Goal: Information Seeking & Learning: Learn about a topic

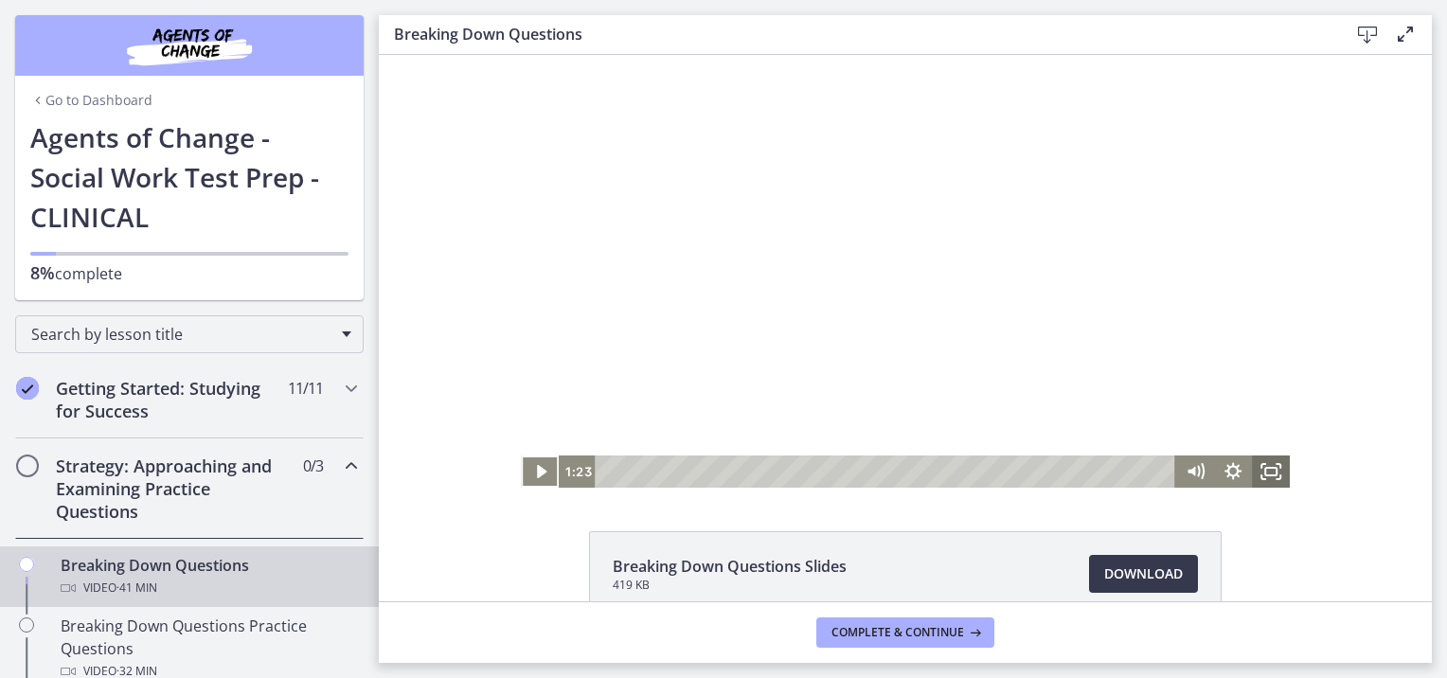
click at [896, 470] on icon "Fullscreen" at bounding box center [1270, 471] width 38 height 32
click at [536, 473] on icon "Play Video" at bounding box center [541, 472] width 11 height 16
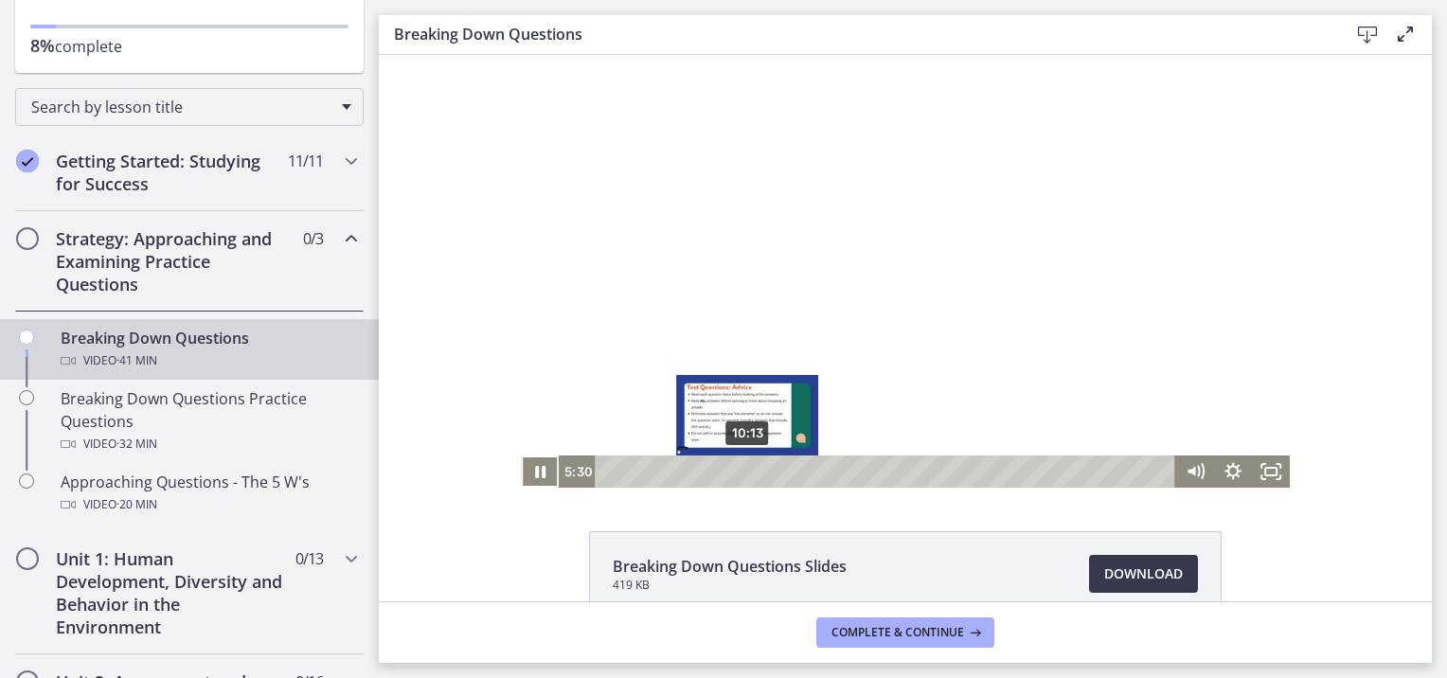
click at [740, 471] on div "10:13" at bounding box center [888, 471] width 558 height 32
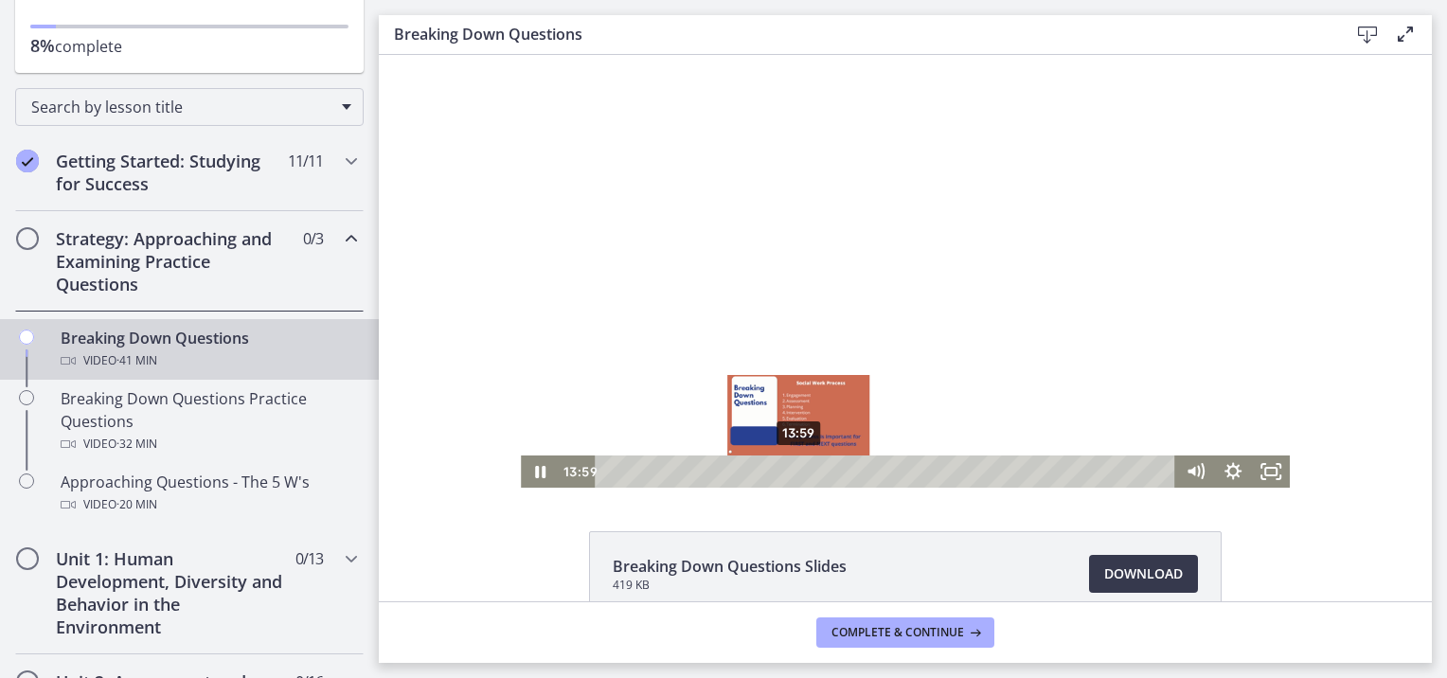
click at [791, 473] on div "13:59" at bounding box center [888, 471] width 558 height 32
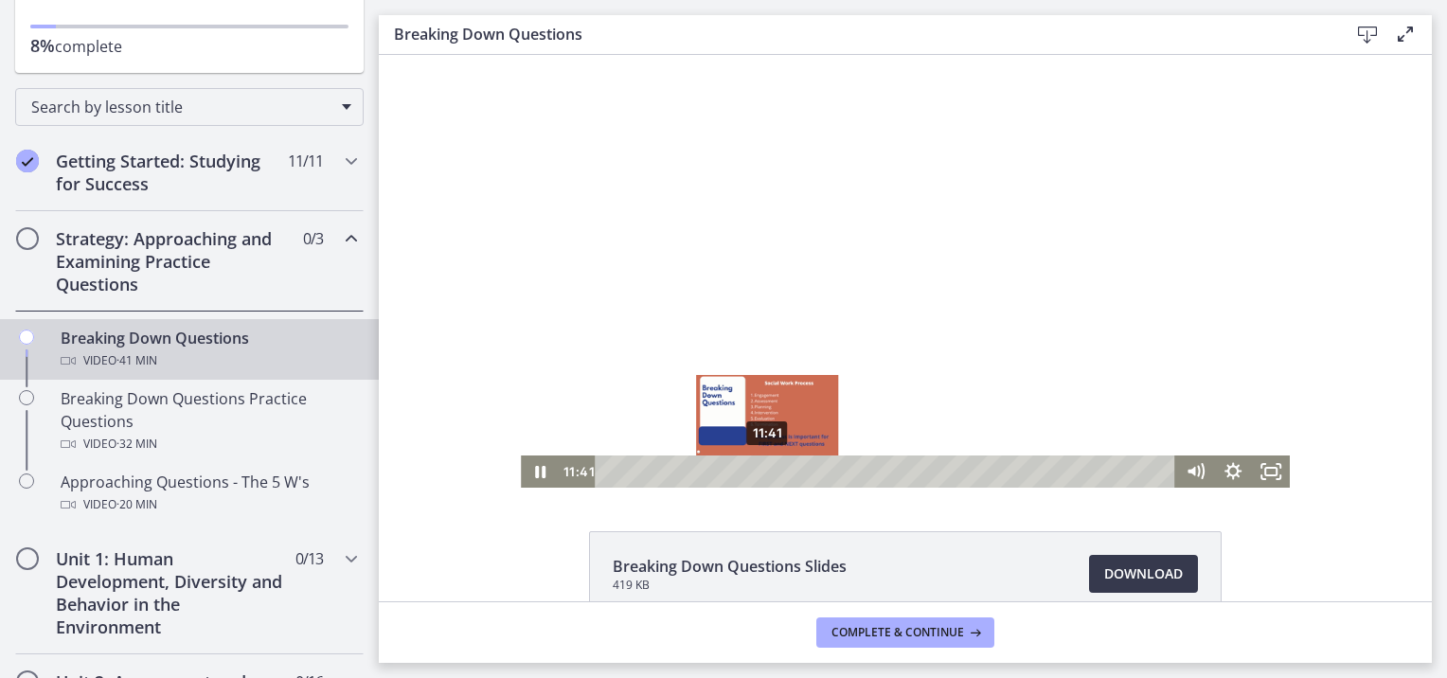
click at [760, 470] on div "11:41" at bounding box center [888, 471] width 558 height 32
click at [761, 470] on div "Playbar" at bounding box center [766, 471] width 10 height 10
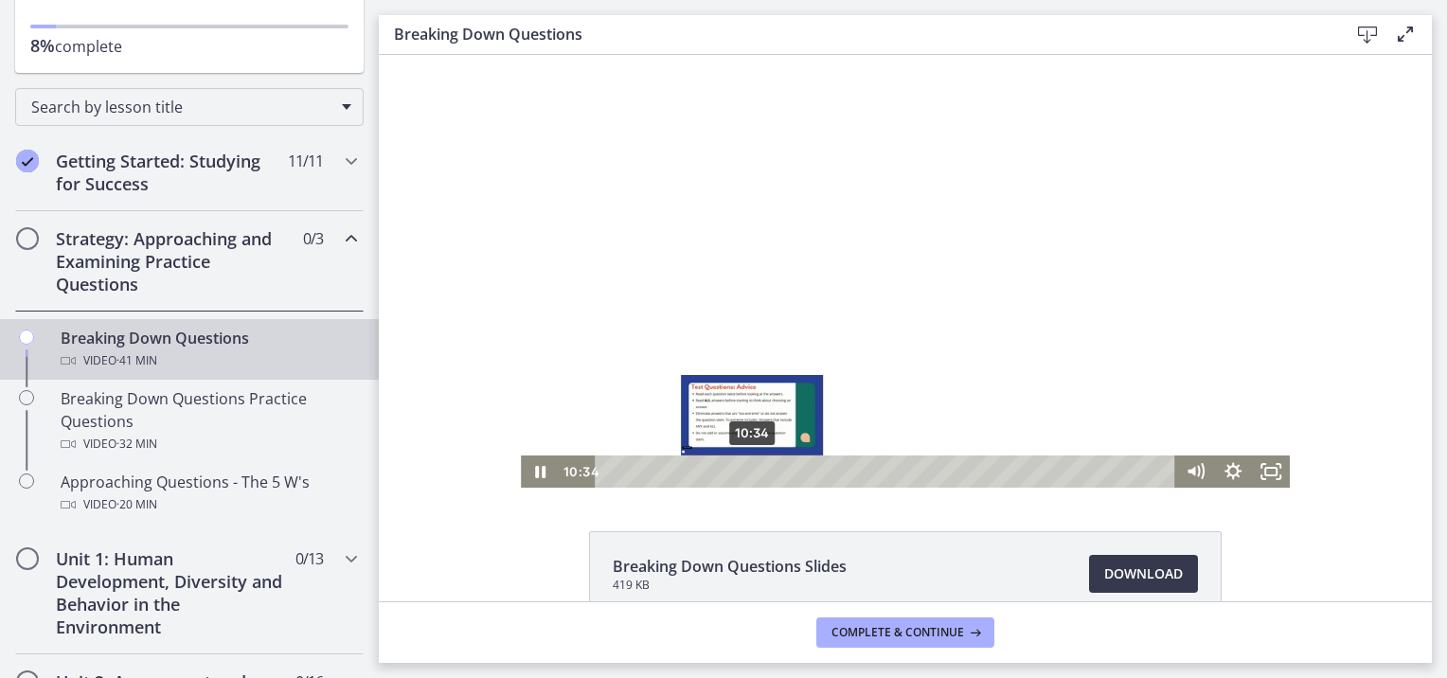
click at [745, 466] on div "10:34" at bounding box center [888, 471] width 558 height 32
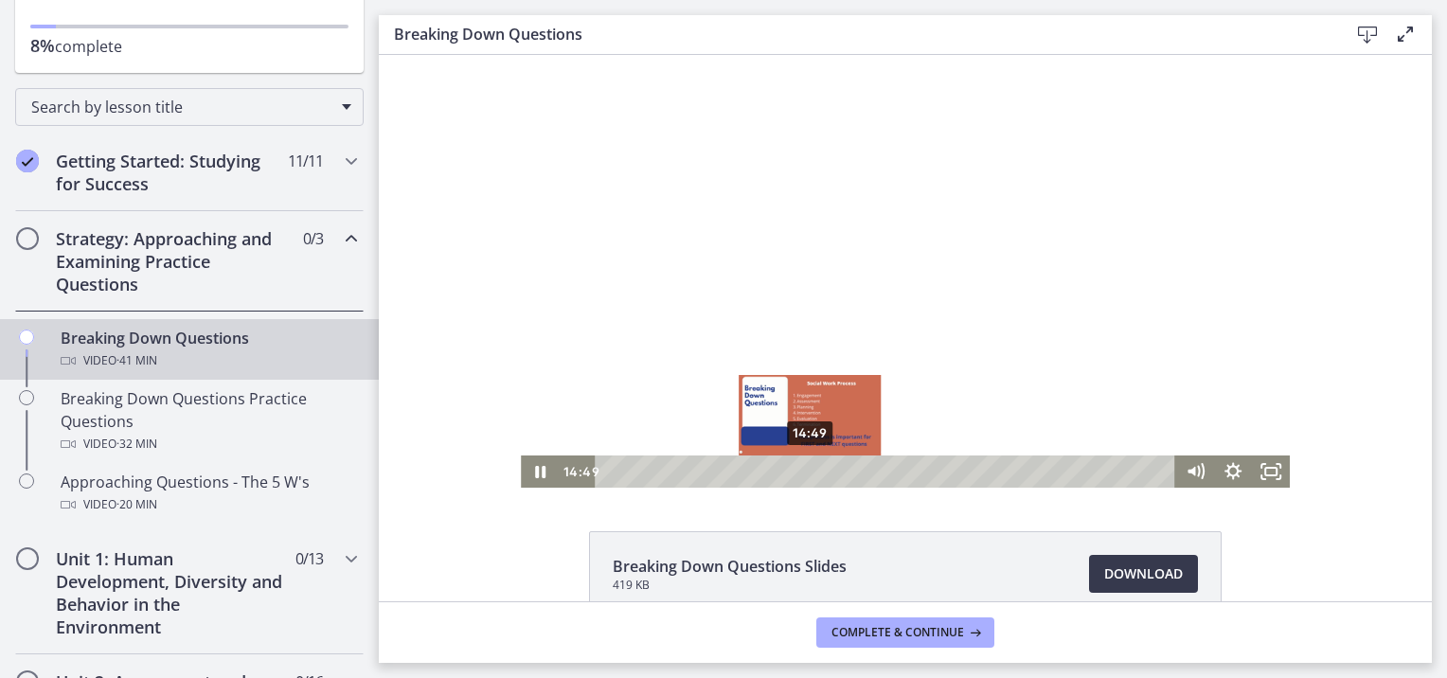
click at [804, 469] on div "Playbar" at bounding box center [809, 471] width 10 height 10
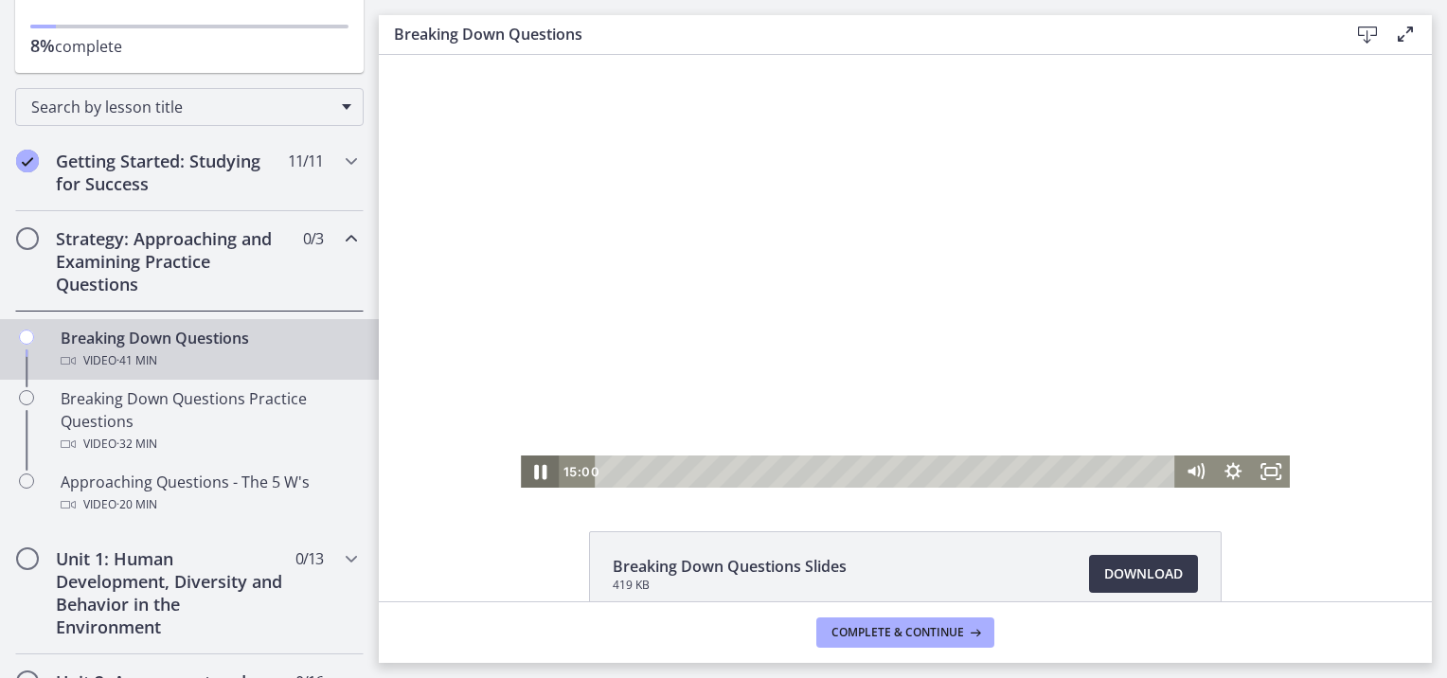
click at [525, 470] on icon "Pause" at bounding box center [539, 472] width 45 height 39
click at [536, 470] on icon "Play Video" at bounding box center [541, 472] width 11 height 16
click at [531, 468] on icon "Pause" at bounding box center [539, 472] width 45 height 39
click at [524, 462] on icon "Play Video" at bounding box center [541, 471] width 38 height 32
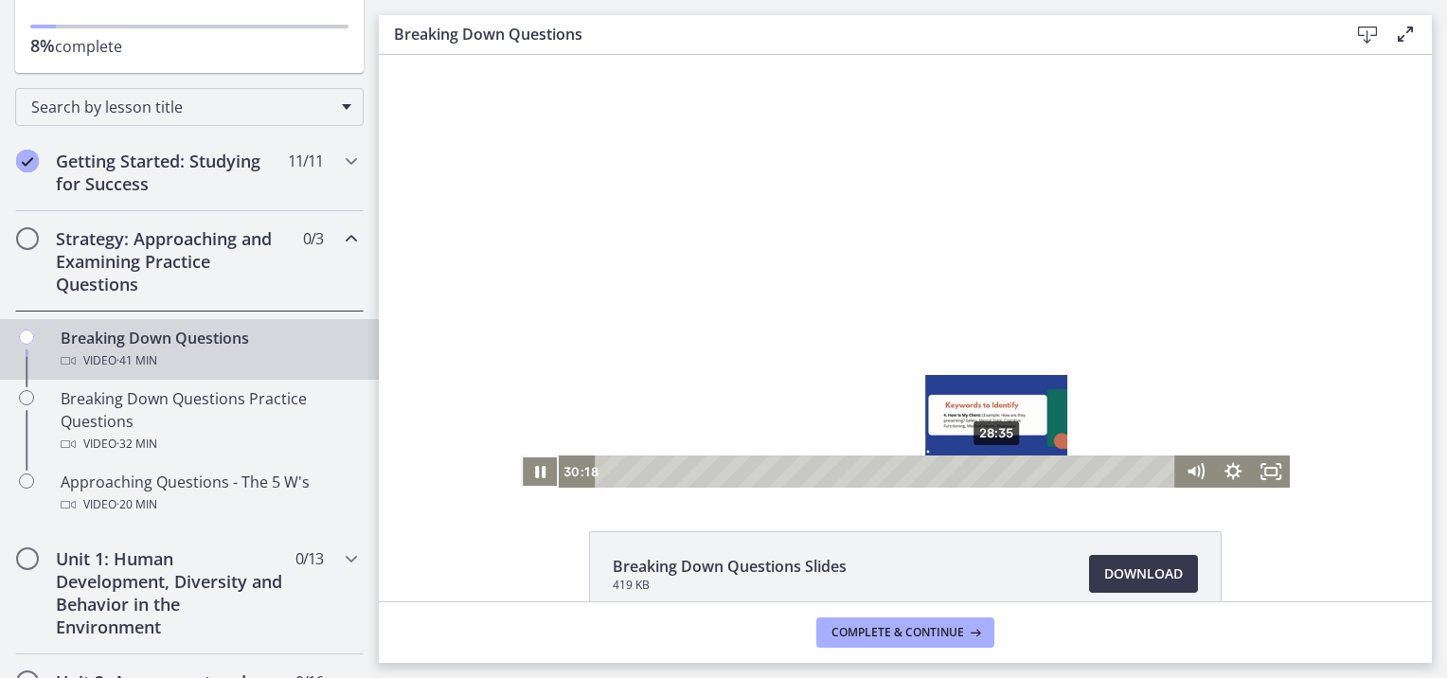
click at [896, 469] on div "28:35" at bounding box center [888, 471] width 558 height 32
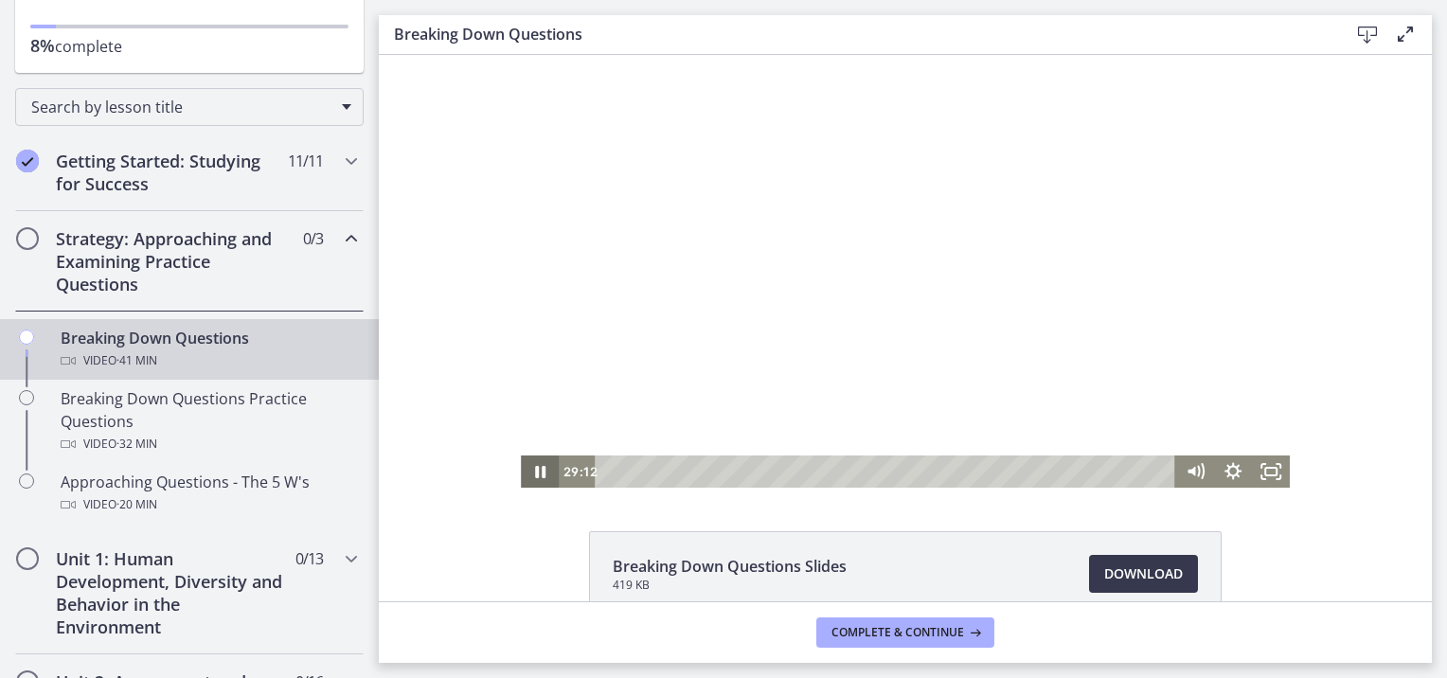
click at [532, 470] on icon "Pause" at bounding box center [540, 471] width 38 height 32
click at [530, 462] on icon "Play Video" at bounding box center [541, 471] width 38 height 32
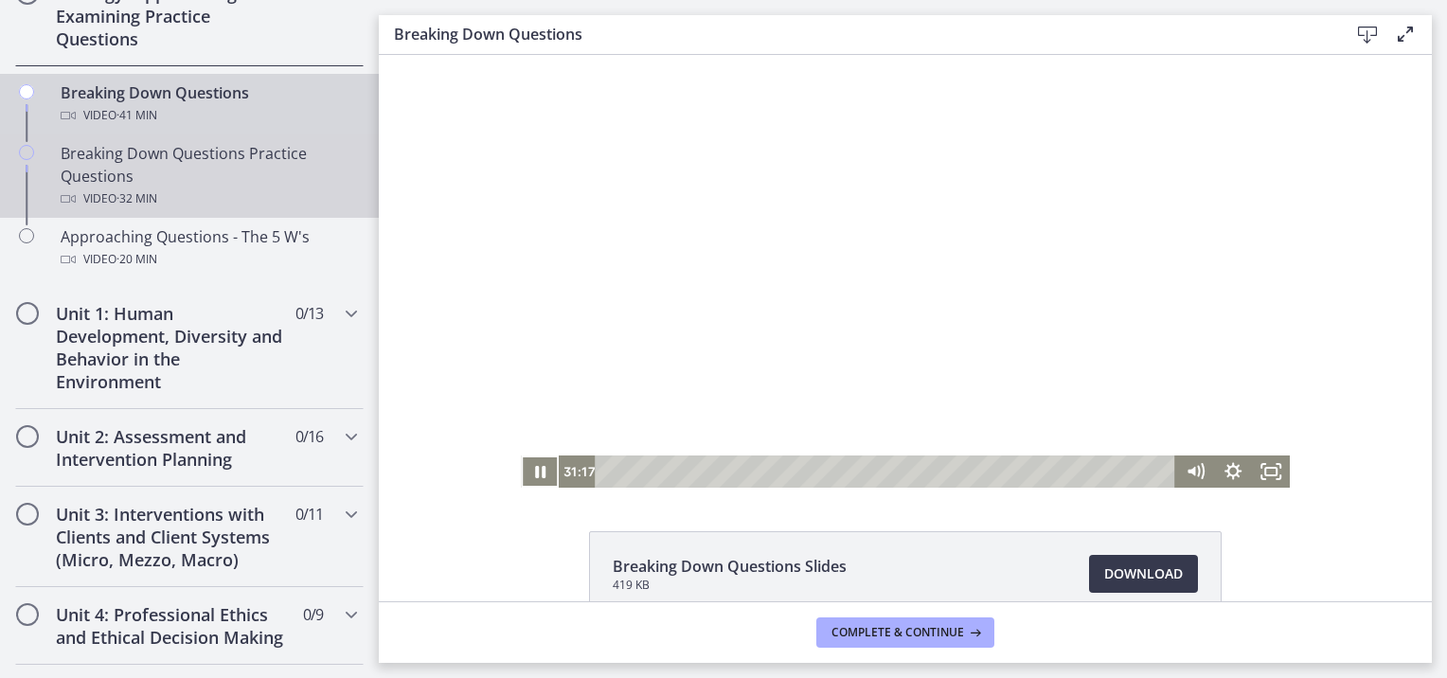
scroll to position [582, 0]
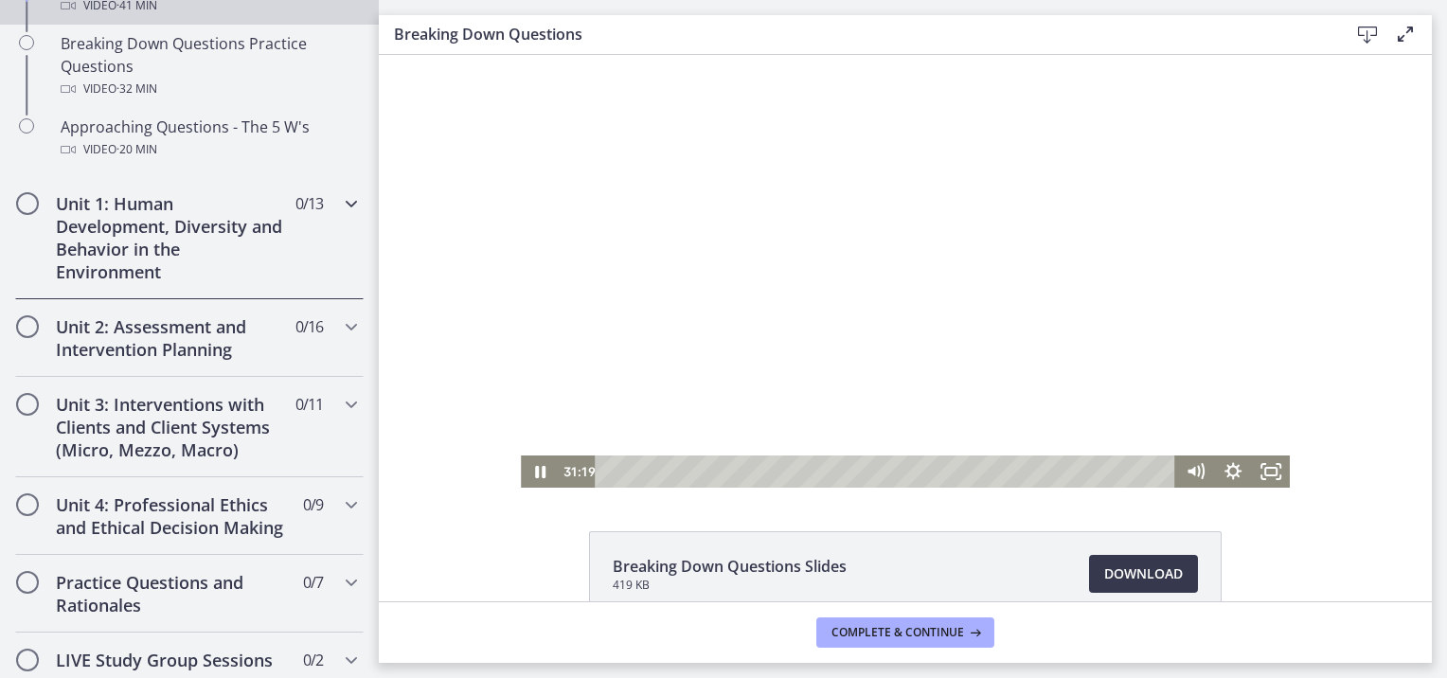
click at [340, 203] on icon "Chapters" at bounding box center [351, 203] width 23 height 23
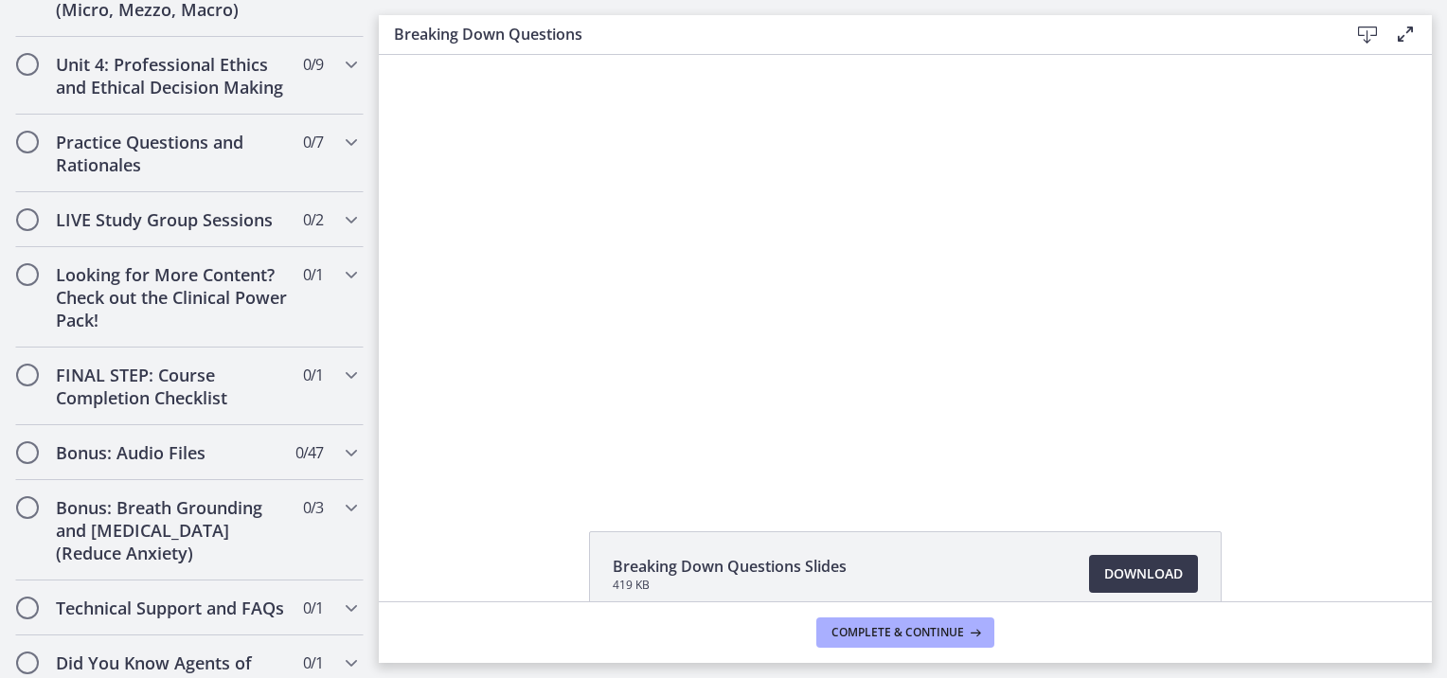
scroll to position [1768, 0]
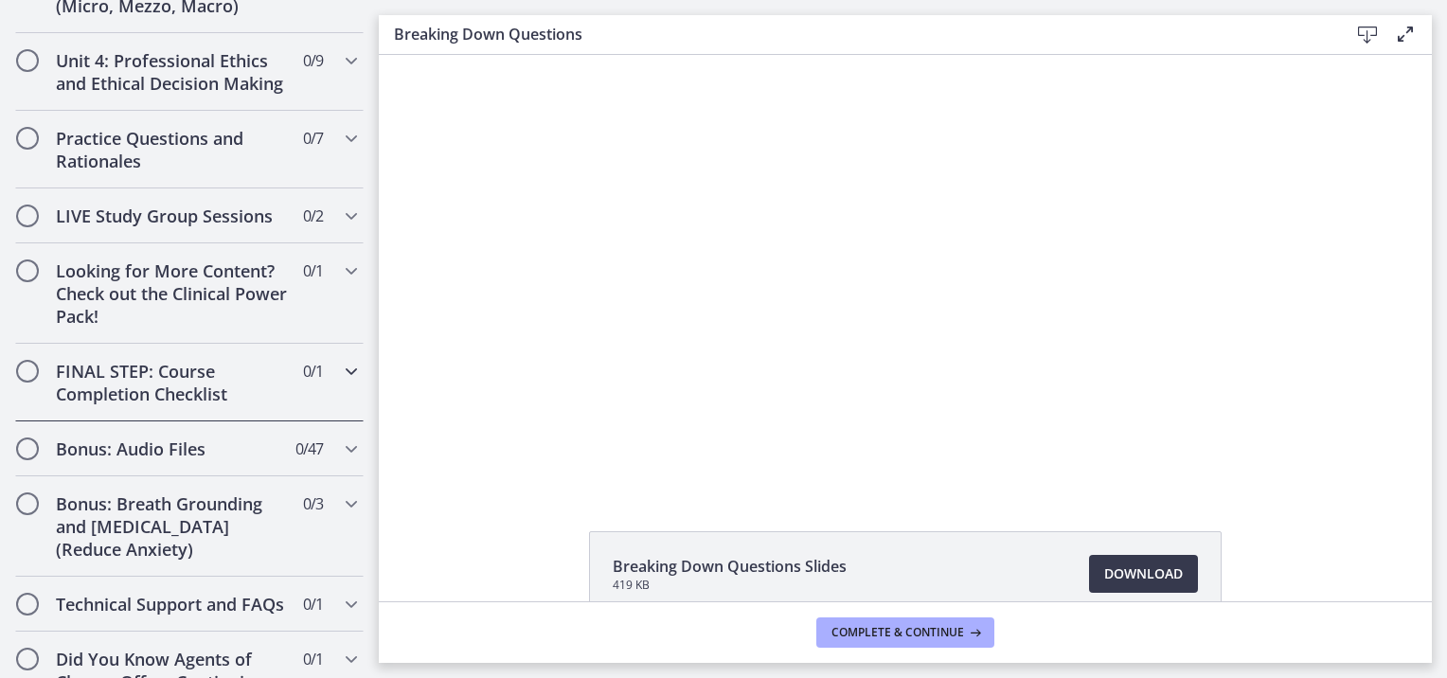
click at [322, 344] on div "FINAL STEP: Course Completion Checklist 0 / 1 Completed" at bounding box center [189, 383] width 348 height 78
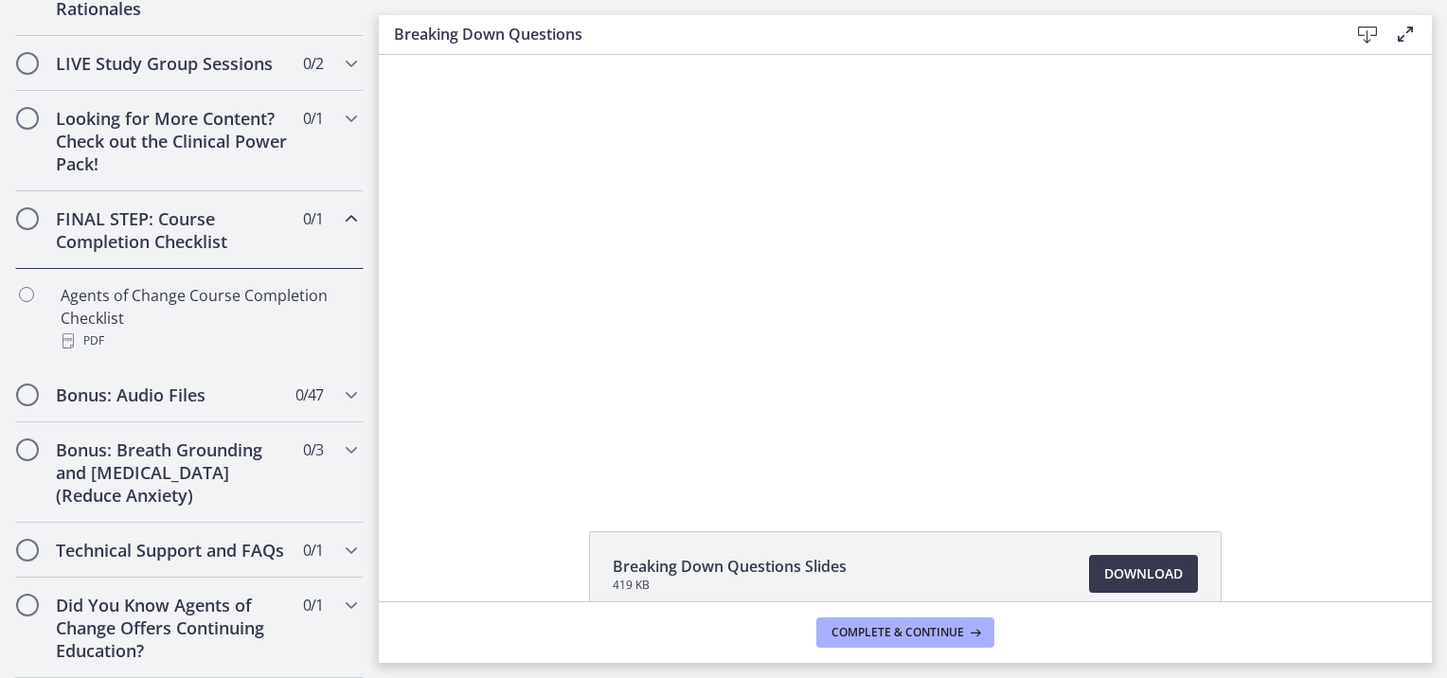
scroll to position [852, 0]
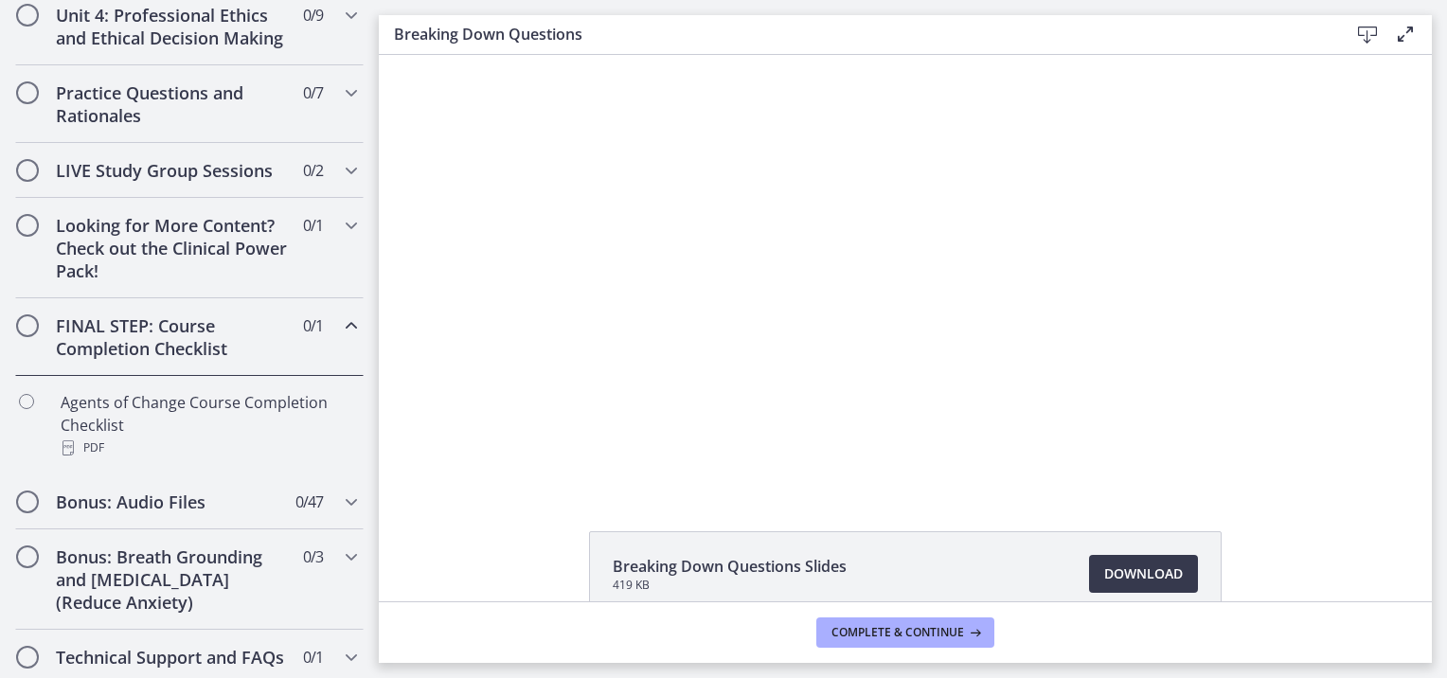
click at [322, 339] on div "FINAL STEP: Course Completion Checklist 0 / 1 Completed" at bounding box center [189, 337] width 348 height 78
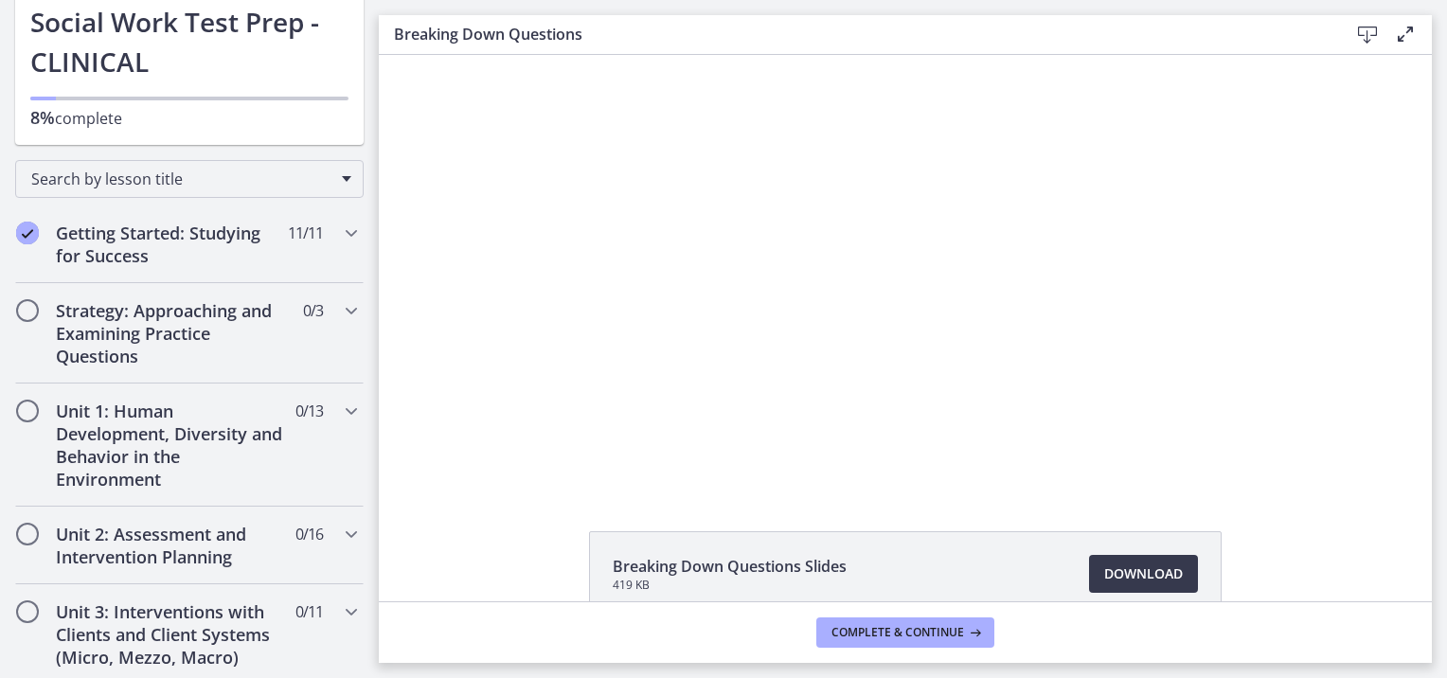
scroll to position [154, 0]
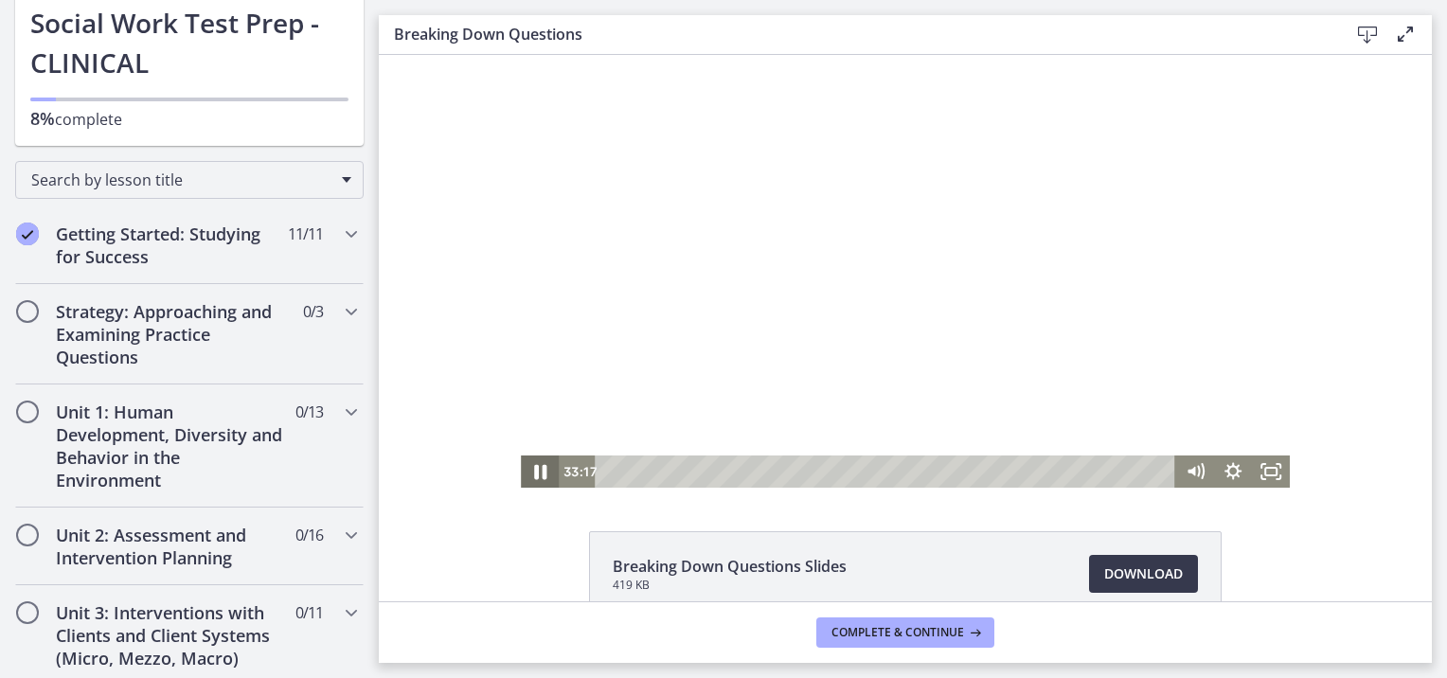
click at [536, 472] on icon "Pause" at bounding box center [540, 472] width 12 height 15
click at [536, 472] on icon "Play Video" at bounding box center [540, 471] width 9 height 13
click at [536, 472] on icon "Pause" at bounding box center [540, 472] width 12 height 15
click at [539, 443] on div at bounding box center [905, 271] width 769 height 433
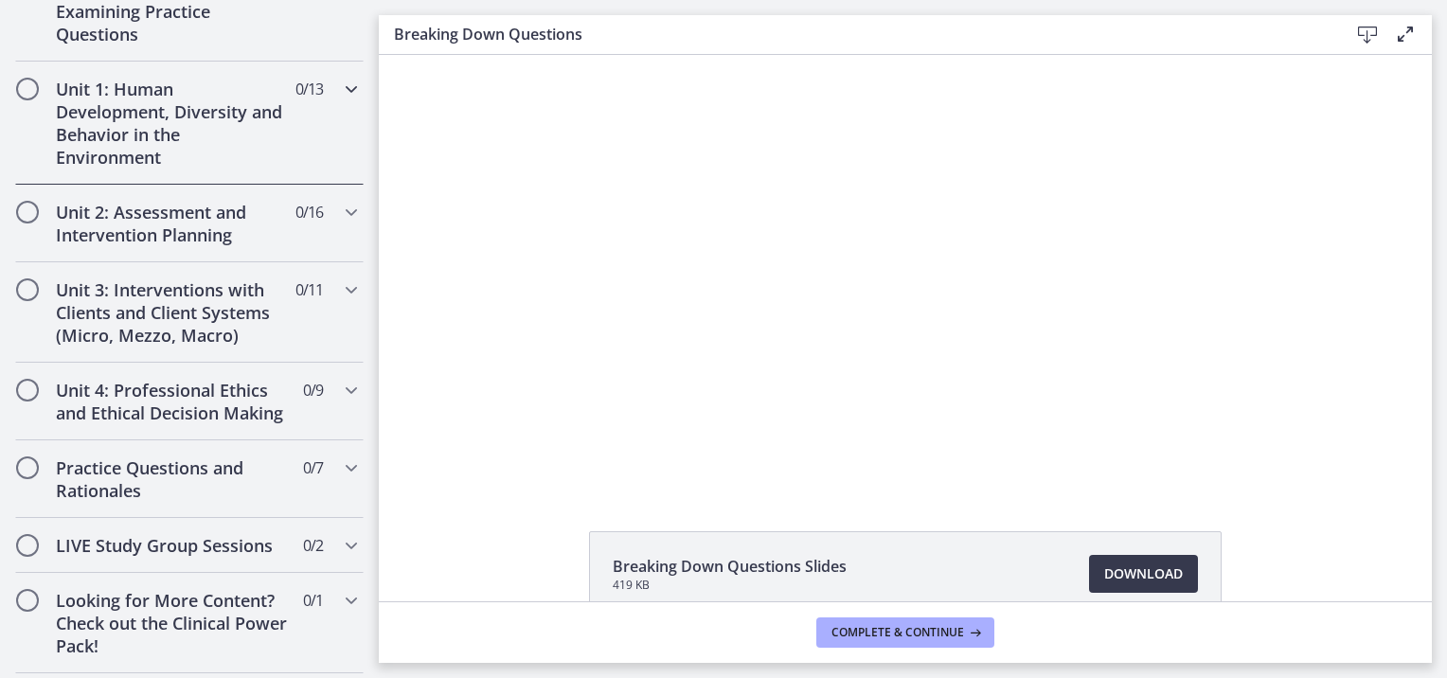
scroll to position [0, 0]
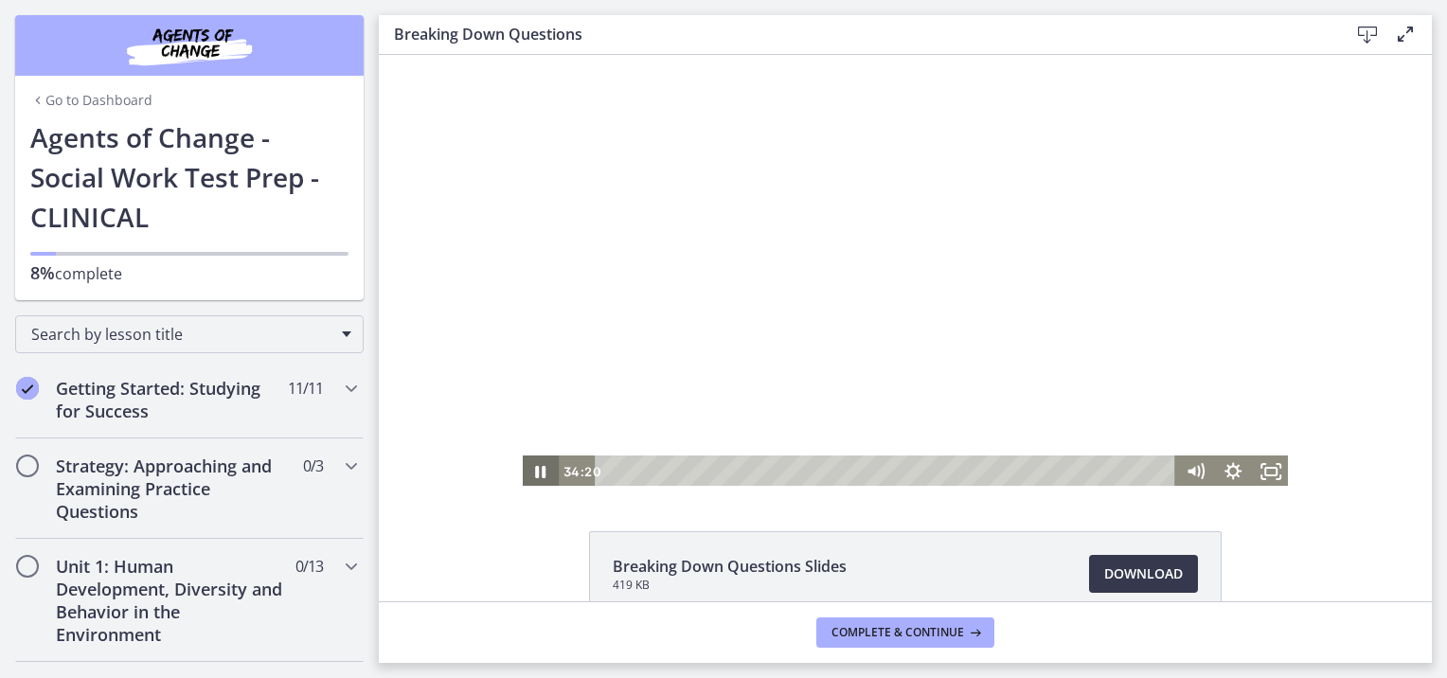
click at [538, 471] on icon "Pause" at bounding box center [540, 471] width 38 height 32
click at [538, 471] on icon "Play Video" at bounding box center [540, 471] width 9 height 13
click at [538, 471] on icon "Pause" at bounding box center [540, 471] width 38 height 32
click at [536, 472] on icon "Play Video" at bounding box center [541, 472] width 11 height 16
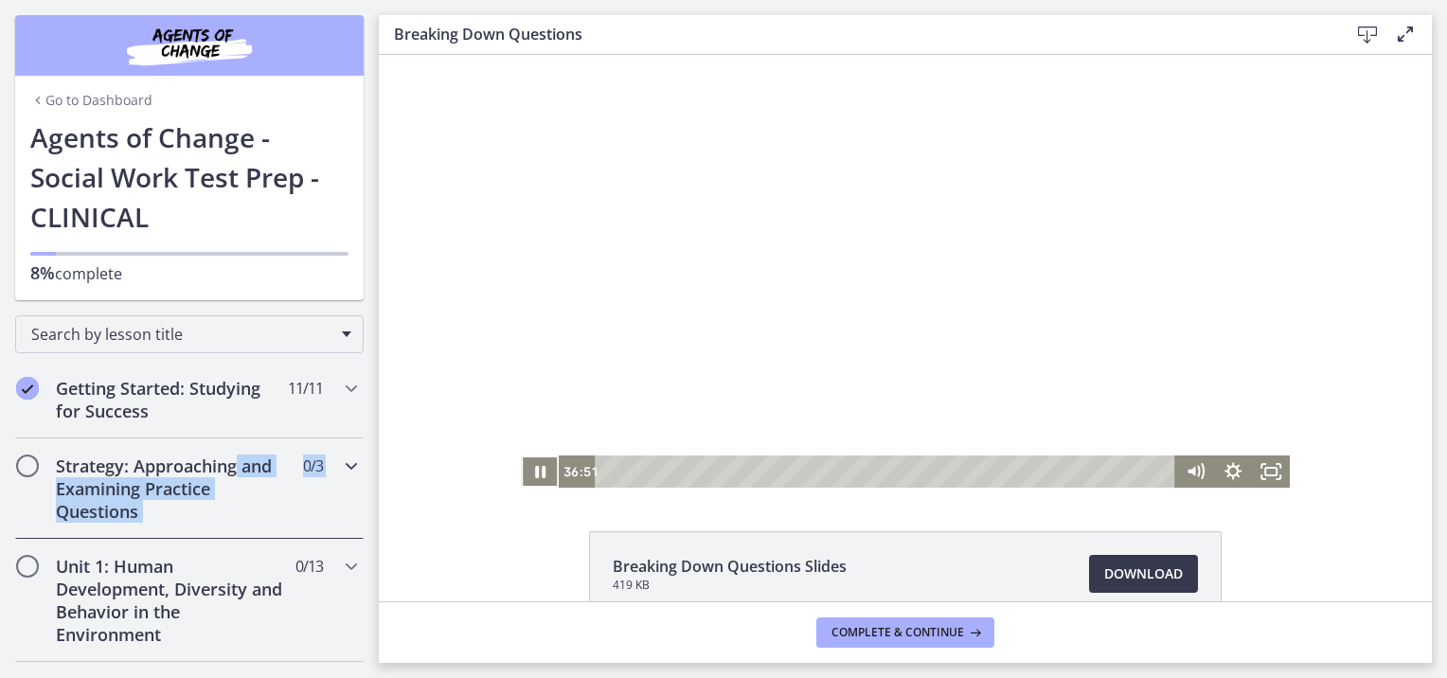
click at [331, 451] on div "Strategy: Approaching and Examining Practice Questions 0 / 3 Completed" at bounding box center [189, 488] width 348 height 100
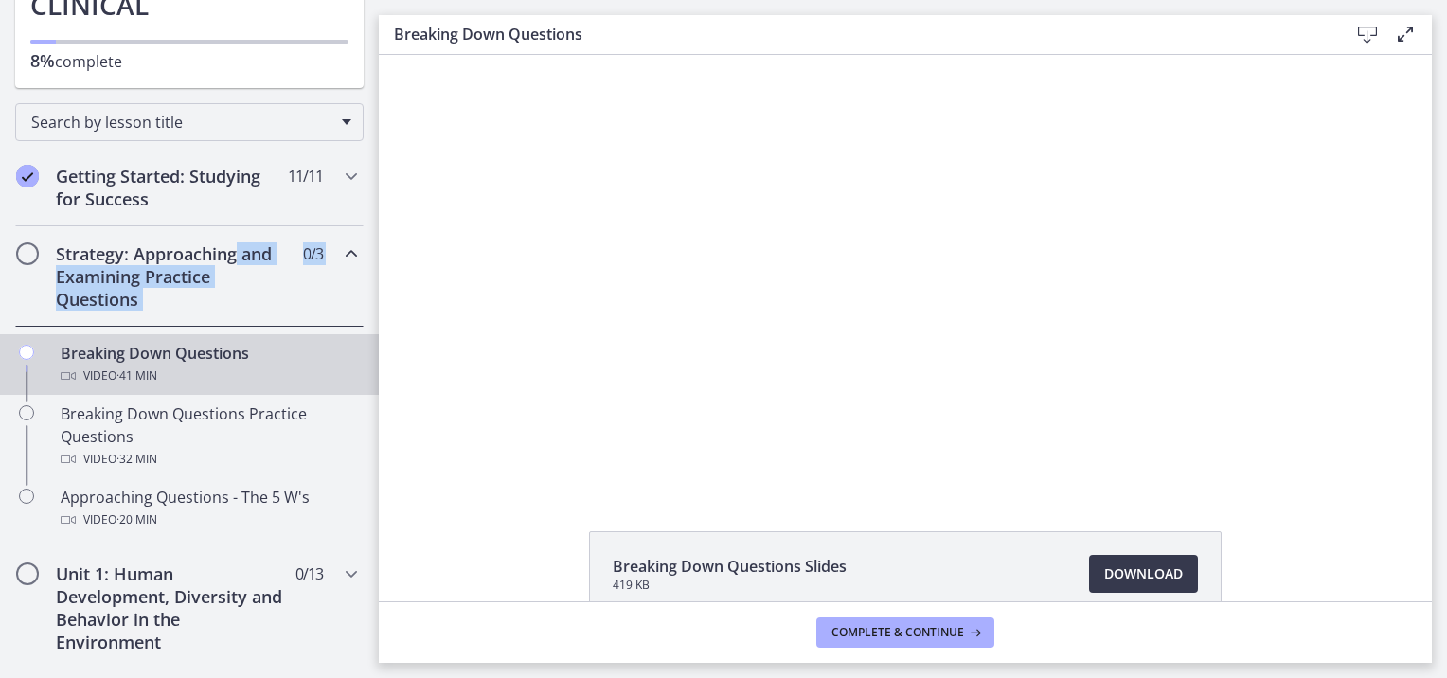
scroll to position [212, 0]
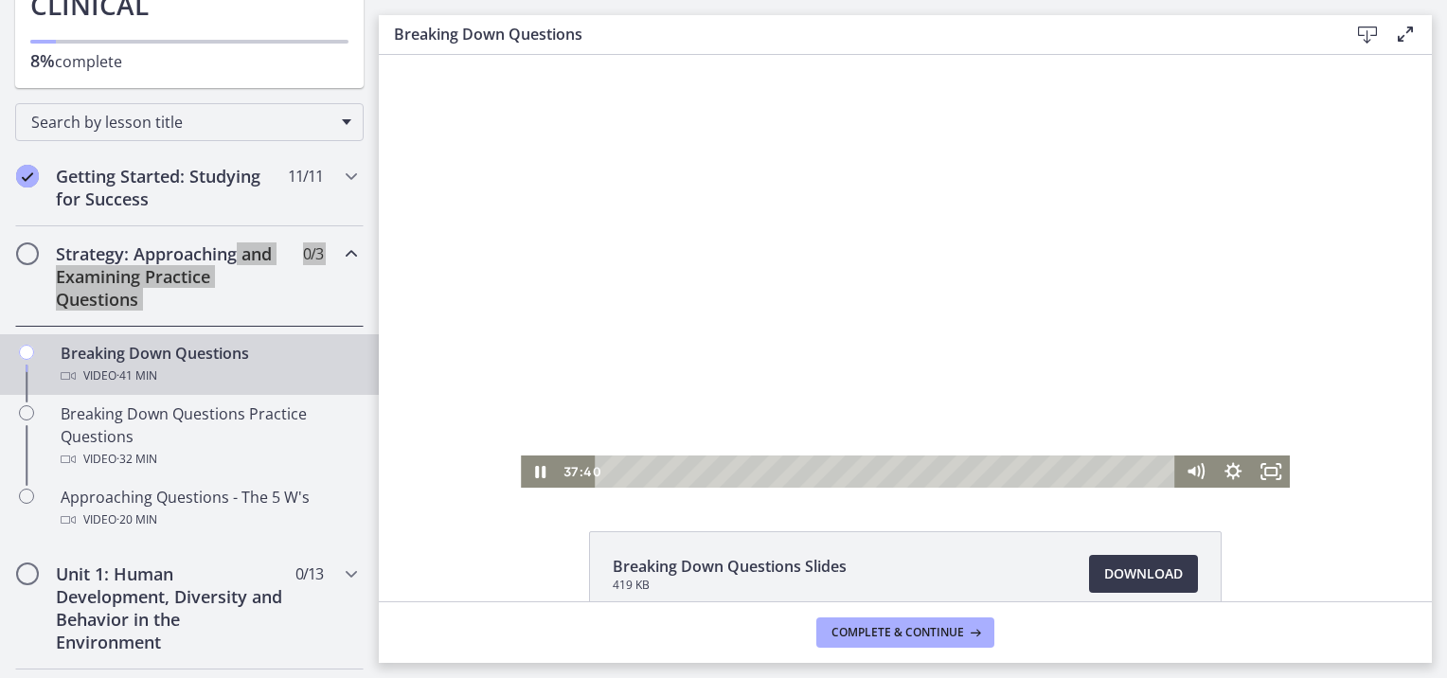
click at [880, 364] on div at bounding box center [905, 271] width 769 height 433
click at [495, 465] on div "Click for sound @keyframes VOLUME_SMALL_WAVE_FLASH { 0% { opacity: 0; } 33% { o…" at bounding box center [905, 271] width 1053 height 433
click at [536, 474] on icon "Play Video" at bounding box center [540, 471] width 9 height 13
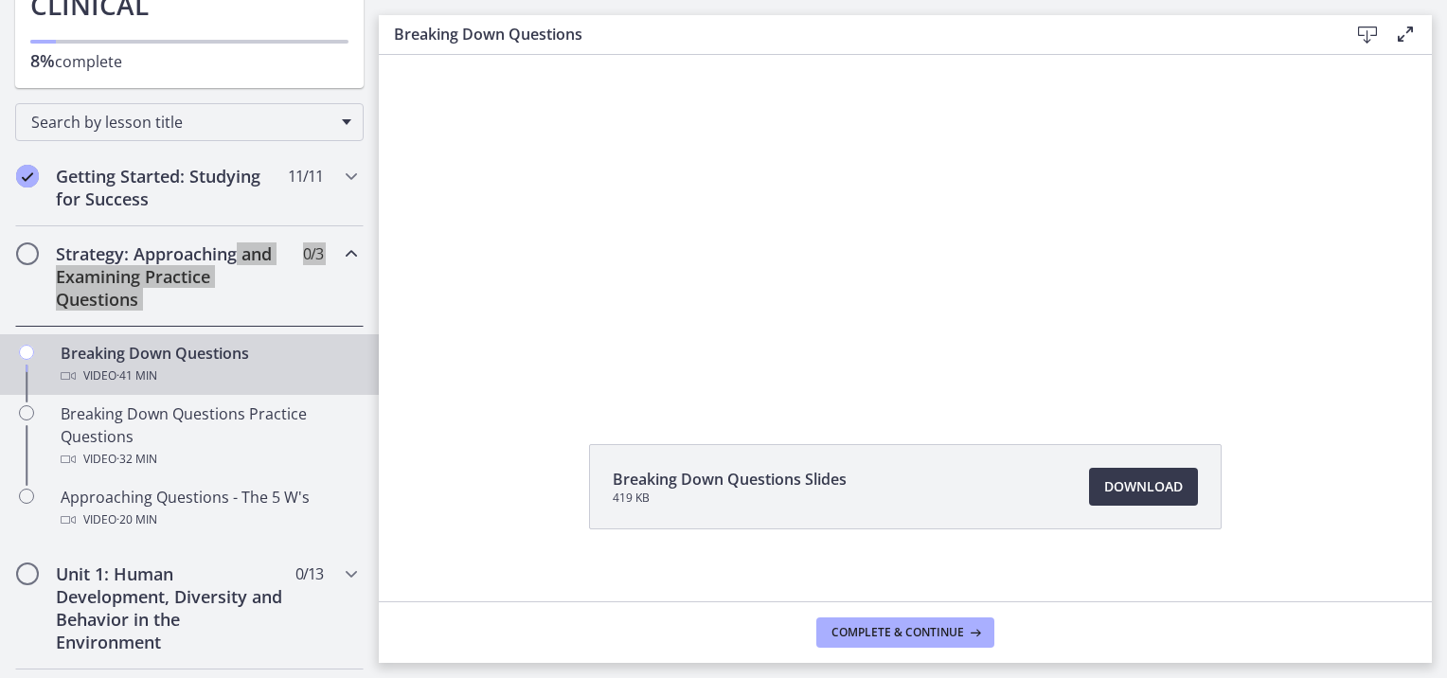
scroll to position [105, 0]
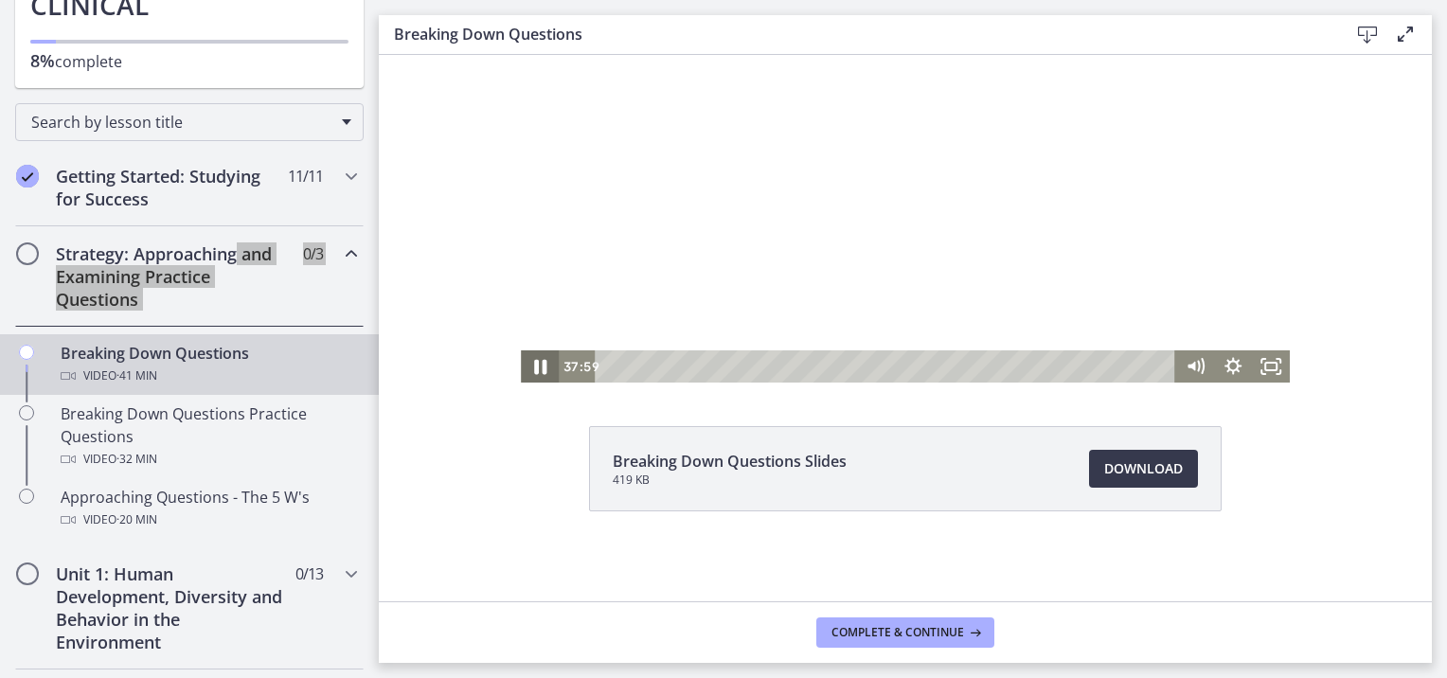
click at [525, 375] on icon "Pause" at bounding box center [539, 366] width 45 height 39
click at [525, 375] on icon "Play Video" at bounding box center [541, 366] width 45 height 39
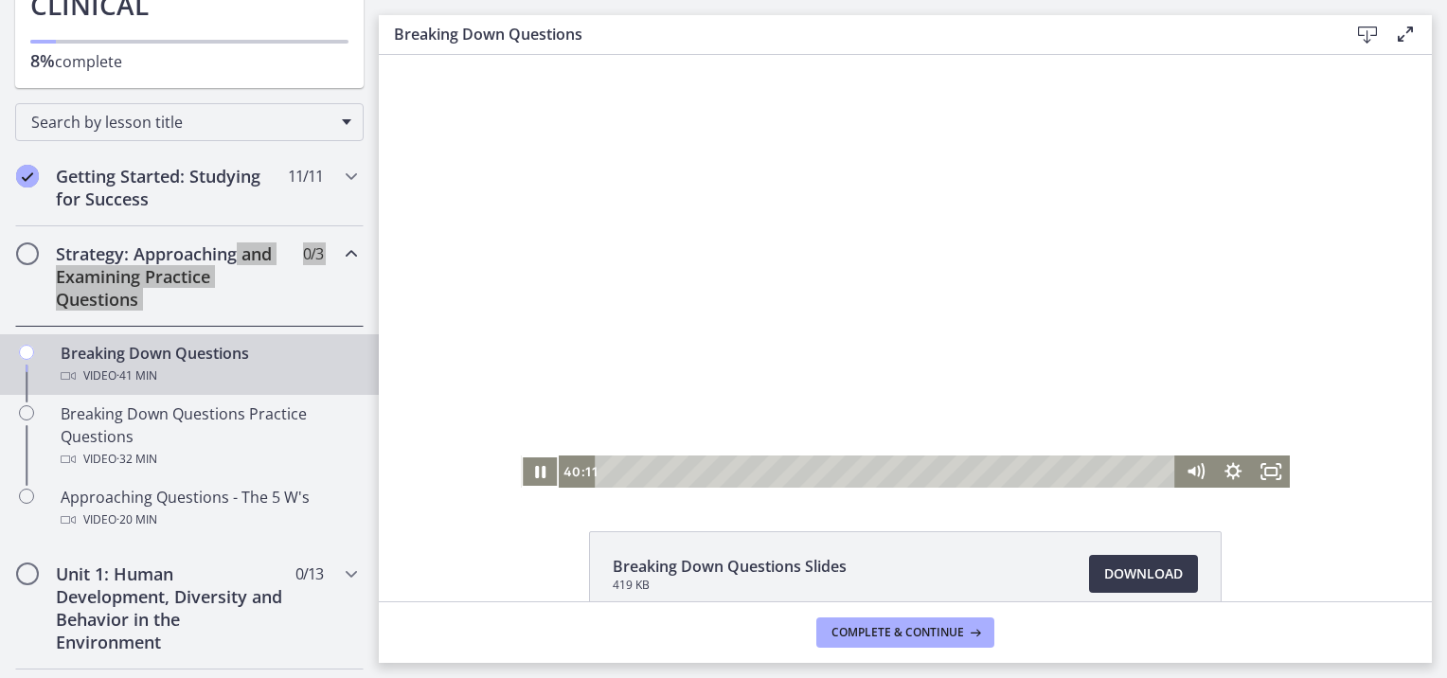
scroll to position [0, 0]
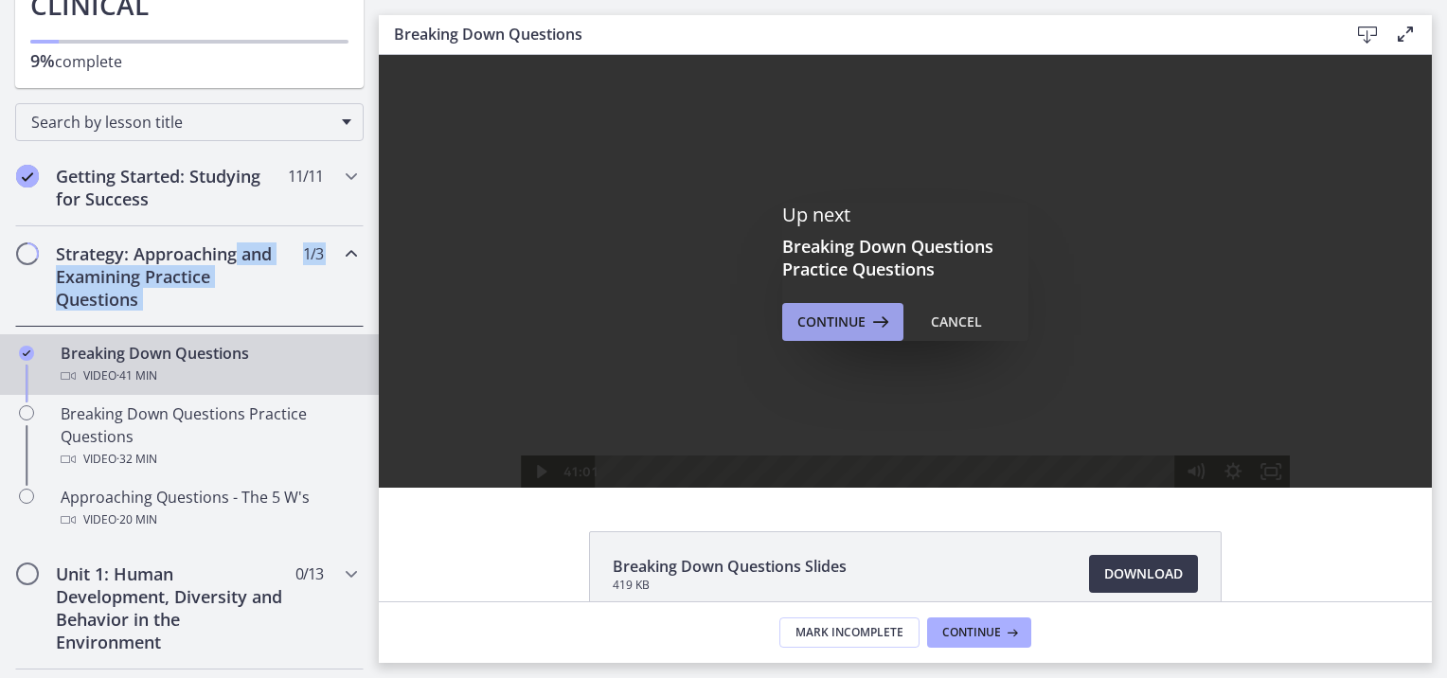
click at [820, 326] on span "Continue" at bounding box center [831, 322] width 68 height 23
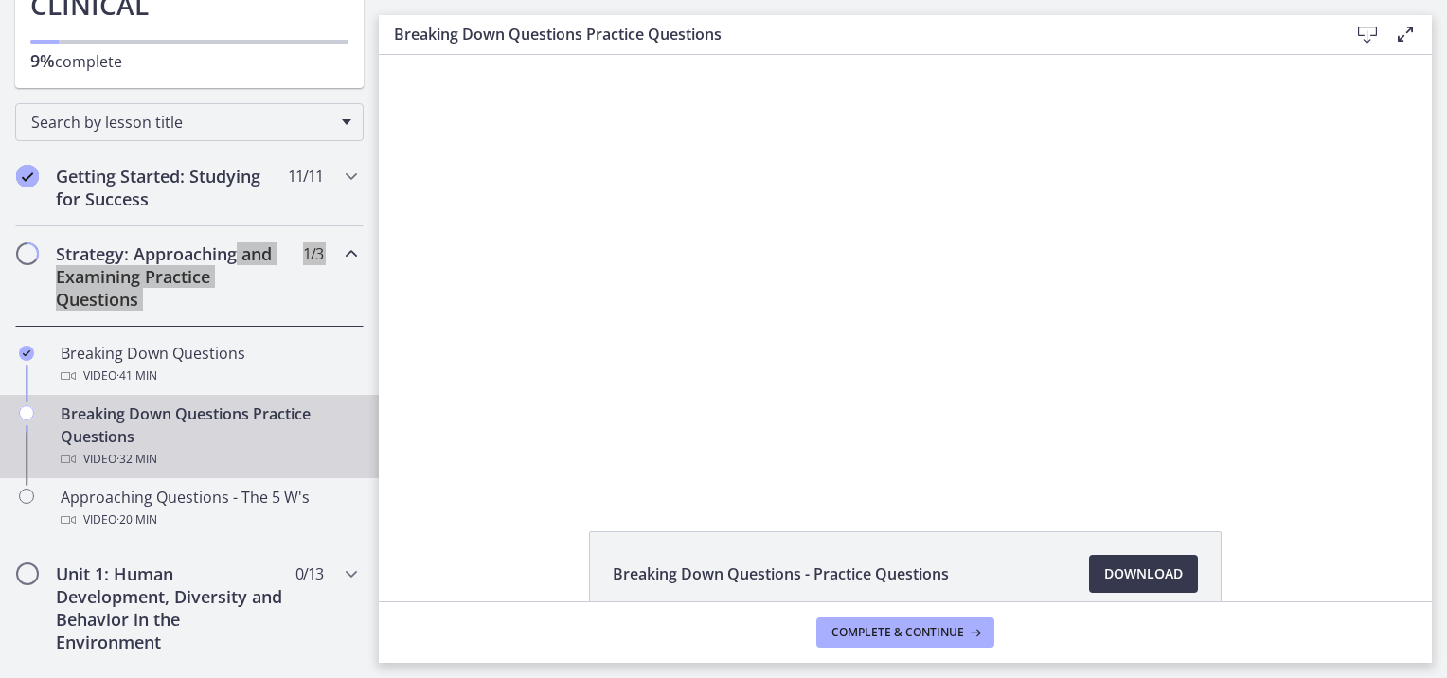
click at [820, 326] on div at bounding box center [905, 271] width 860 height 433
